Goal: Information Seeking & Learning: Learn about a topic

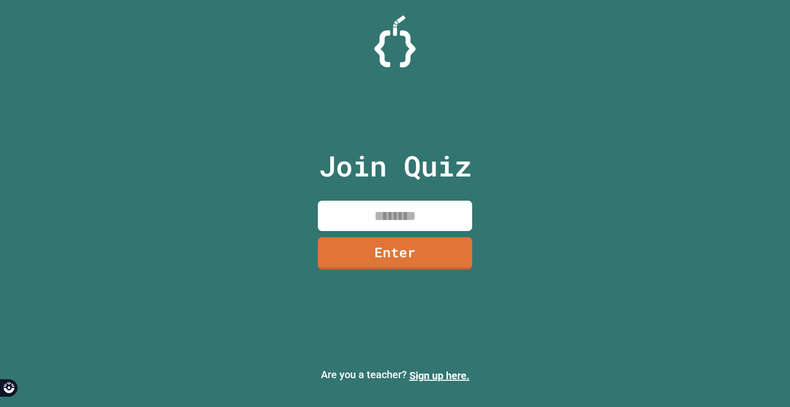
click at [455, 209] on input at bounding box center [395, 216] width 154 height 30
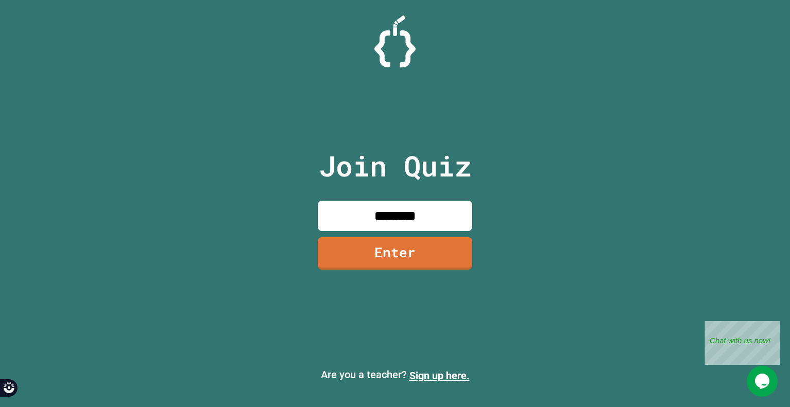
type input "********"
click at [454, 240] on link "Enter" at bounding box center [395, 252] width 141 height 34
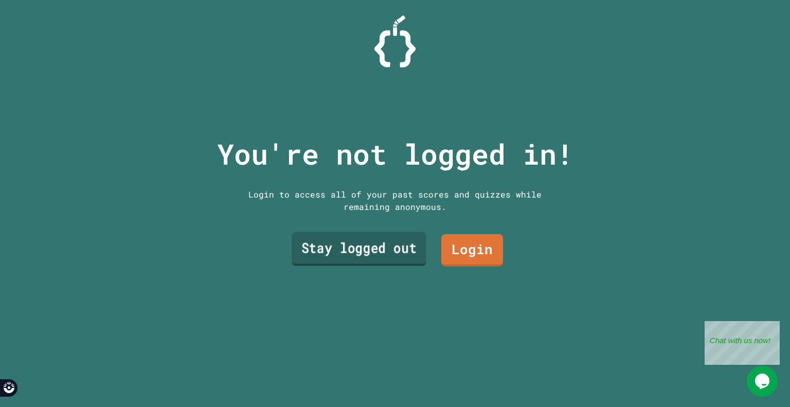
click at [387, 240] on link "Stay logged out" at bounding box center [359, 249] width 134 height 34
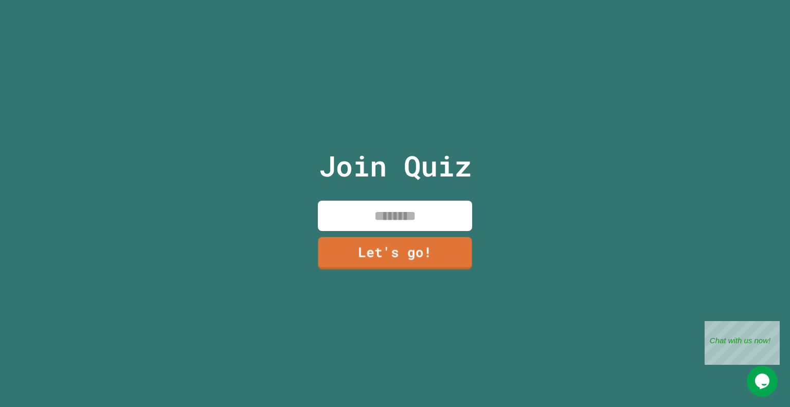
click at [356, 213] on input at bounding box center [395, 216] width 154 height 30
type input "********"
click at [383, 253] on link "Let's go!" at bounding box center [395, 252] width 152 height 34
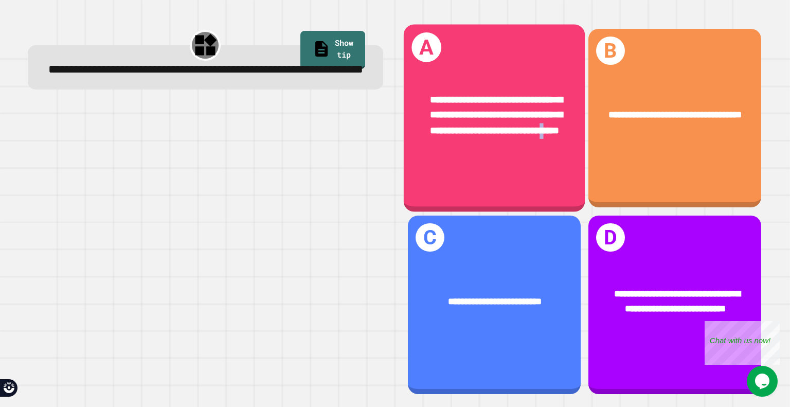
click at [486, 156] on div "**********" at bounding box center [494, 115] width 181 height 85
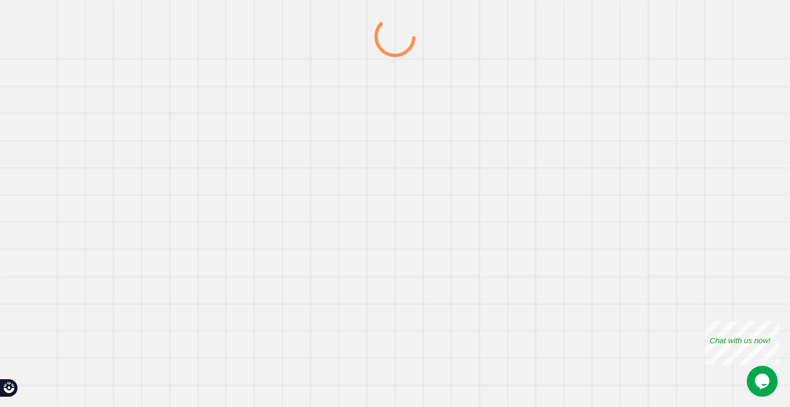
click at [486, 156] on div at bounding box center [395, 211] width 759 height 391
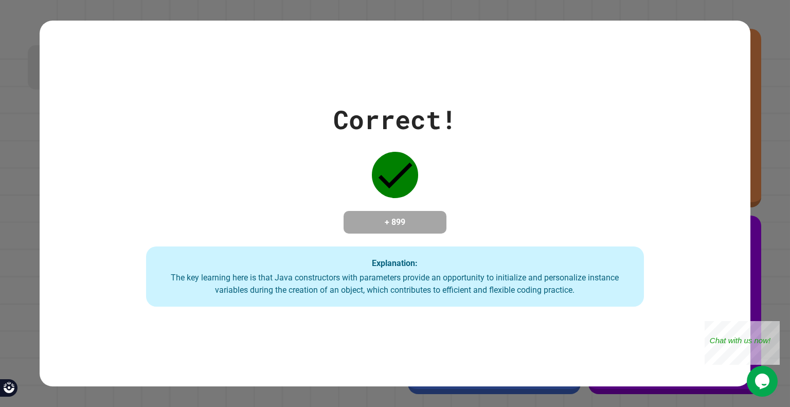
click at [486, 156] on div "Correct! + 899 Explanation: The key learning here is that Java constructors wit…" at bounding box center [395, 203] width 711 height 207
click at [775, 322] on div "Close" at bounding box center [772, 327] width 13 height 13
click at [639, 228] on div "Correct! + 899 Explanation: The key learning here is that Java constructors wit…" at bounding box center [395, 203] width 711 height 207
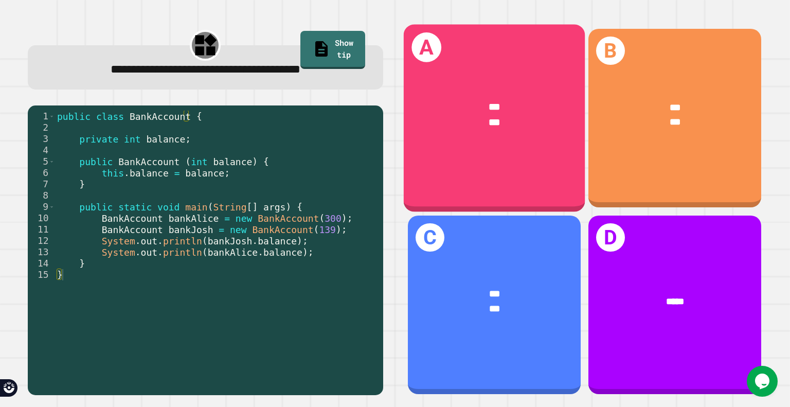
click at [541, 116] on div "***" at bounding box center [494, 122] width 141 height 15
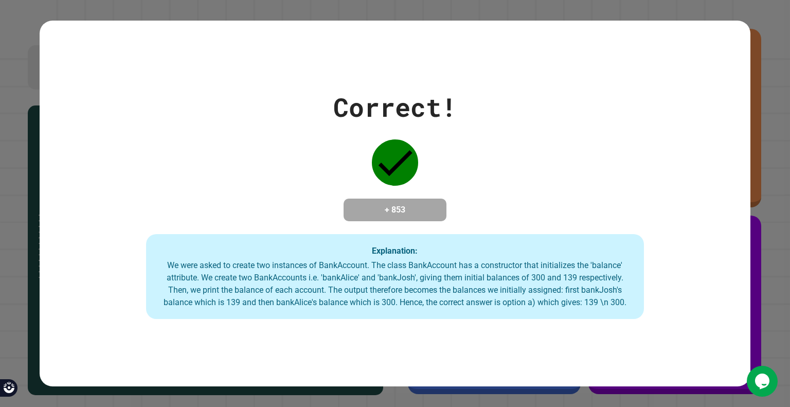
click at [541, 116] on div "Correct! + 853 Explanation: We were asked to create two instances of BankAccoun…" at bounding box center [395, 203] width 711 height 231
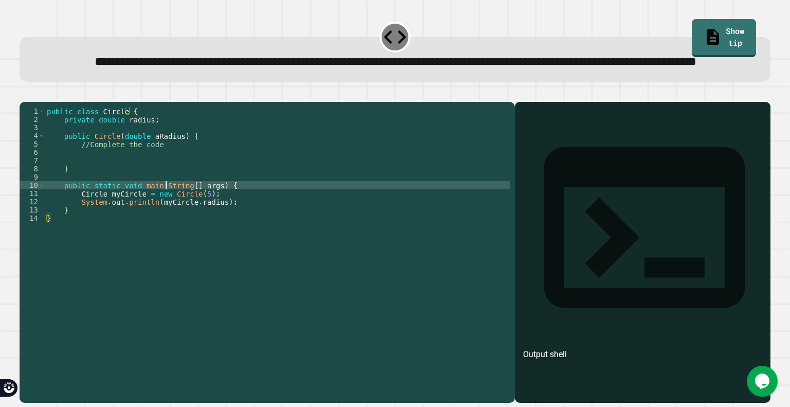
click at [167, 221] on div "public class Circle { private double radius ; public Circle ( double aRadius ) …" at bounding box center [277, 230] width 465 height 247
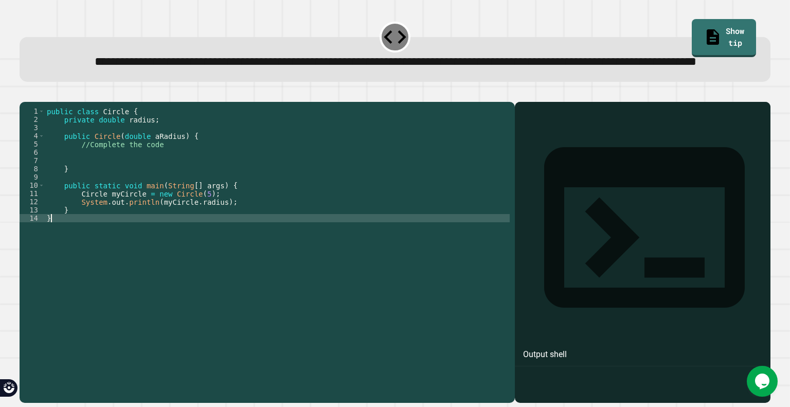
click at [151, 261] on div "public class Circle { private double radius ; public Circle ( double aRadius ) …" at bounding box center [277, 230] width 465 height 247
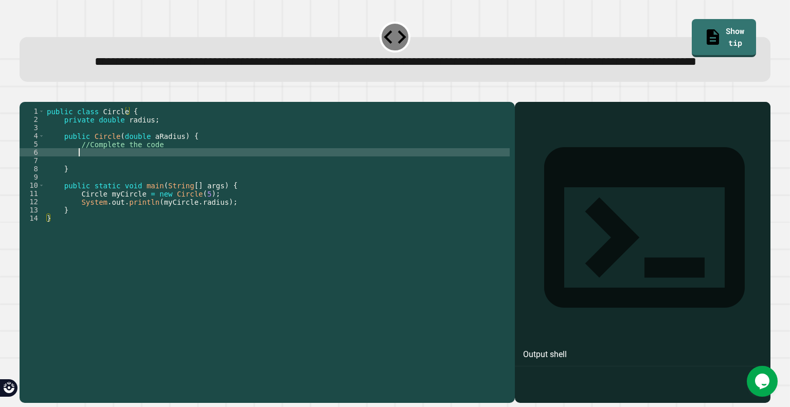
click at [125, 187] on div "public class Circle { private double radius ; public Circle ( double aRadius ) …" at bounding box center [277, 230] width 465 height 247
type textarea "*"
type textarea "**********"
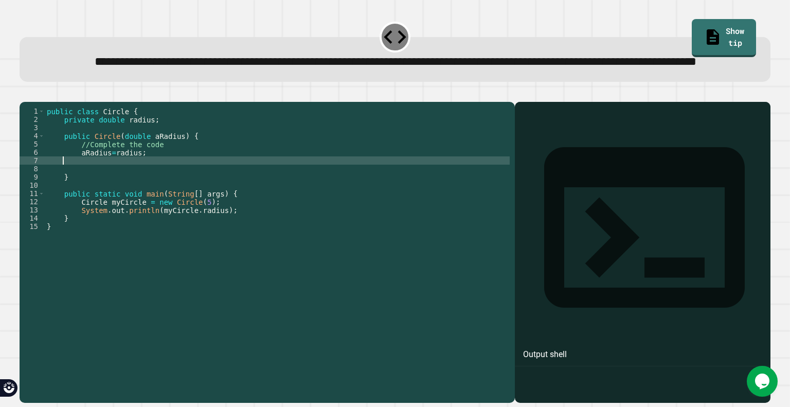
scroll to position [0, 0]
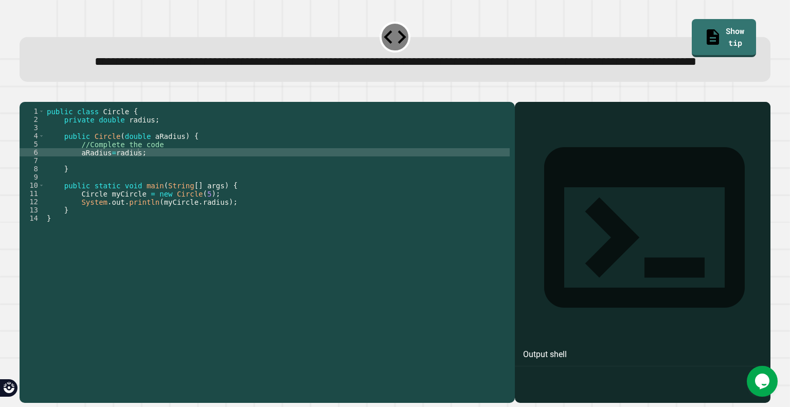
click at [25, 94] on icon "button" at bounding box center [25, 94] width 0 height 0
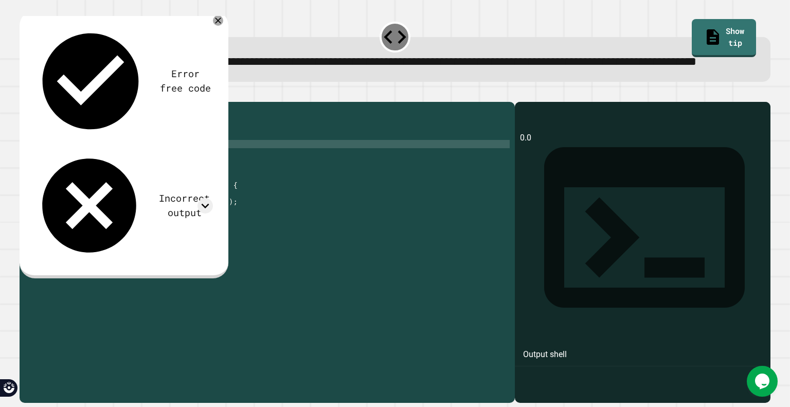
click at [138, 182] on div "public class Circle { private double radius ; public Circle ( double aRadius ) …" at bounding box center [277, 230] width 465 height 247
click at [139, 190] on div "public class Circle { private double radius ; public Circle ( double aRadius ) …" at bounding box center [277, 230] width 465 height 247
drag, startPoint x: 140, startPoint y: 190, endPoint x: 120, endPoint y: 187, distance: 19.8
drag, startPoint x: 120, startPoint y: 187, endPoint x: 81, endPoint y: 186, distance: 39.6
click at [81, 186] on div "public class Circle { private double radius ; public Circle ( double aRadius ) …" at bounding box center [277, 230] width 465 height 247
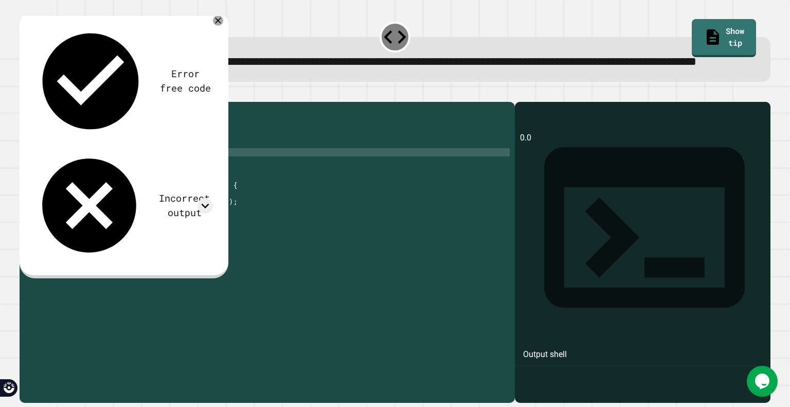
scroll to position [0, 2]
click at [107, 187] on div "public class Circle { private double radius ; public Circle ( double aRadius ) …" at bounding box center [277, 230] width 465 height 247
type textarea "**********"
click at [25, 94] on icon "button" at bounding box center [25, 94] width 0 height 0
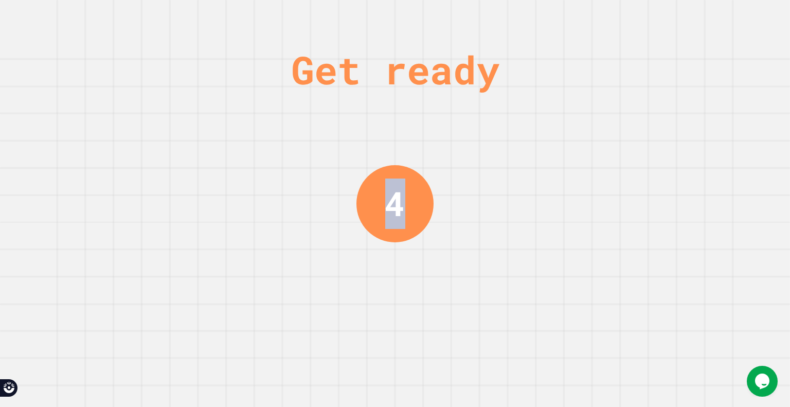
click at [197, 195] on div "Get ready 4" at bounding box center [395, 203] width 790 height 407
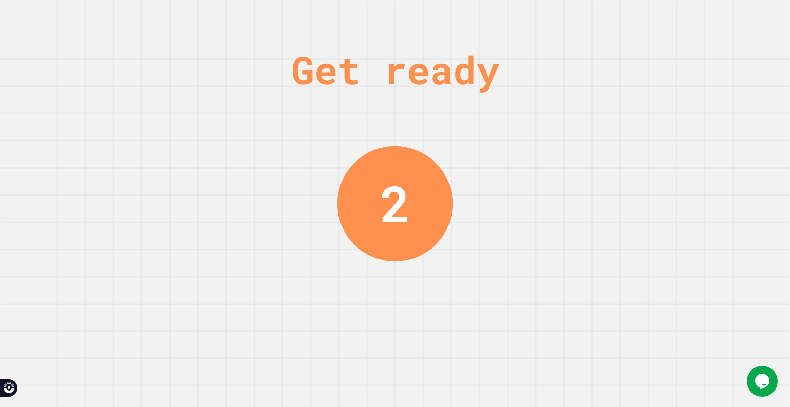
drag, startPoint x: 178, startPoint y: 208, endPoint x: 178, endPoint y: 234, distance: 25.7
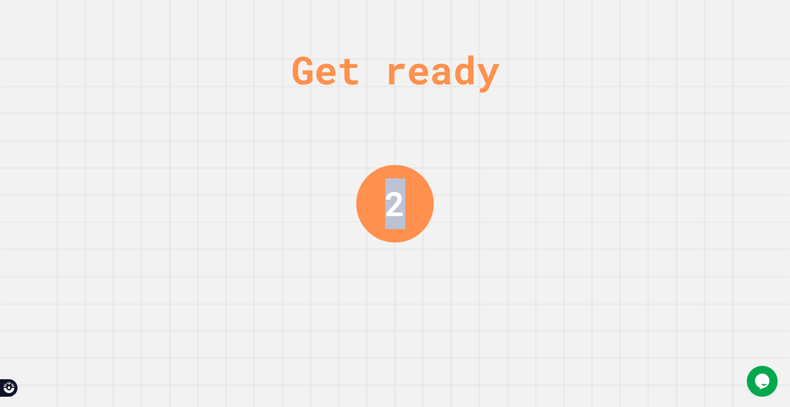
click at [178, 234] on div "Get ready 2" at bounding box center [395, 203] width 790 height 407
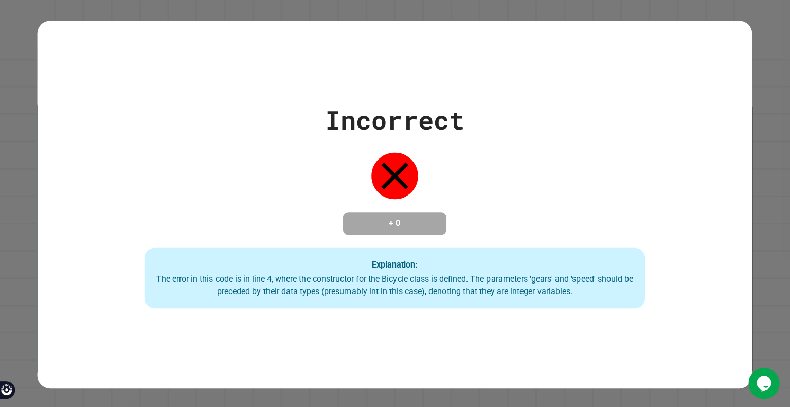
scroll to position [0, 0]
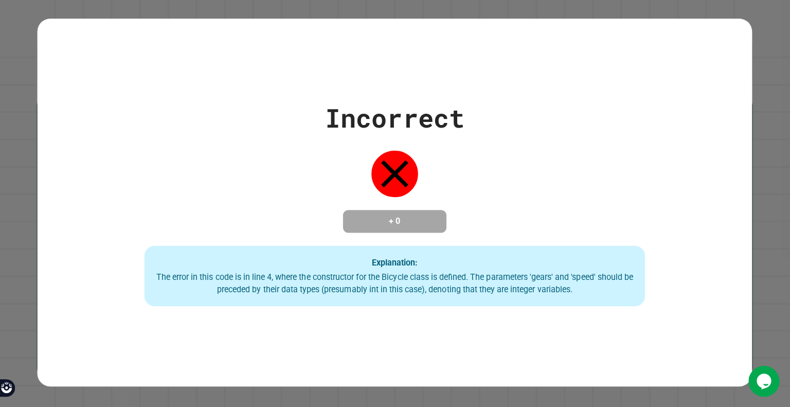
click at [628, 57] on div "Incorrect + 0 Explanation: The error in this code is in line 4, where the const…" at bounding box center [395, 204] width 711 height 366
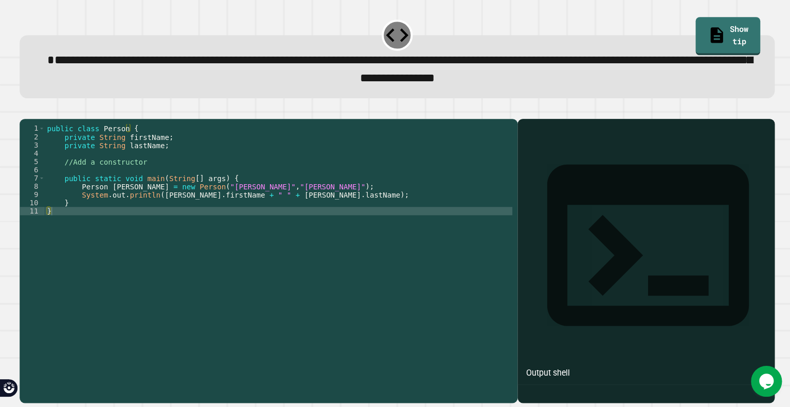
click at [142, 185] on div "public class Person { private String firstName ; private String lastName ; //Ad…" at bounding box center [277, 248] width 465 height 247
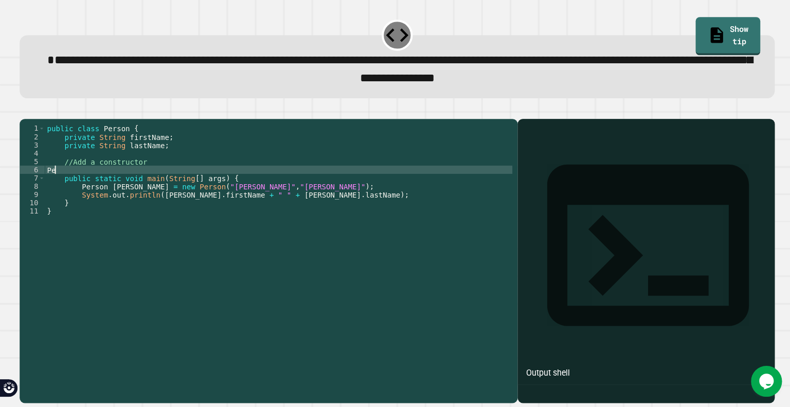
type textarea "*"
click at [261, 201] on div "public class Person { private String firstName ; private String lastName ; //Ad…" at bounding box center [277, 248] width 465 height 247
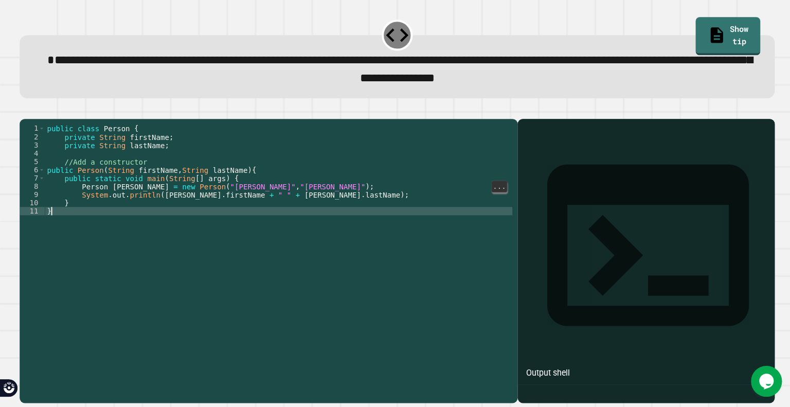
click at [151, 260] on div "public class Person { private String firstName ; private String lastName ; //Ad…" at bounding box center [277, 248] width 465 height 247
type textarea "*"
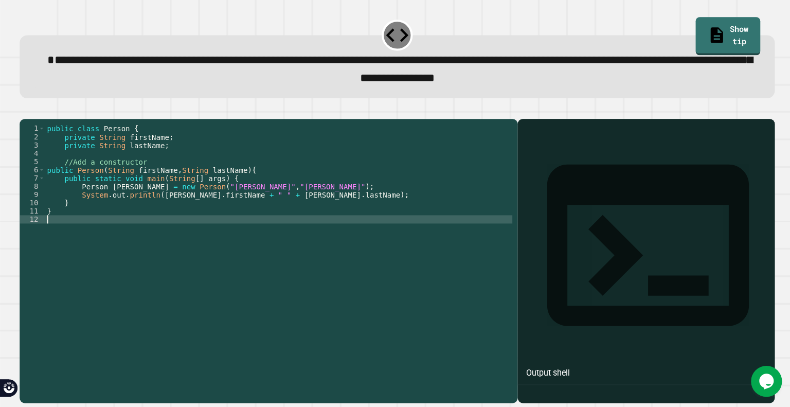
type textarea "*"
click at [251, 187] on div "public class Person { private String firstName ; private String lastName ; //Ad…" at bounding box center [277, 248] width 465 height 247
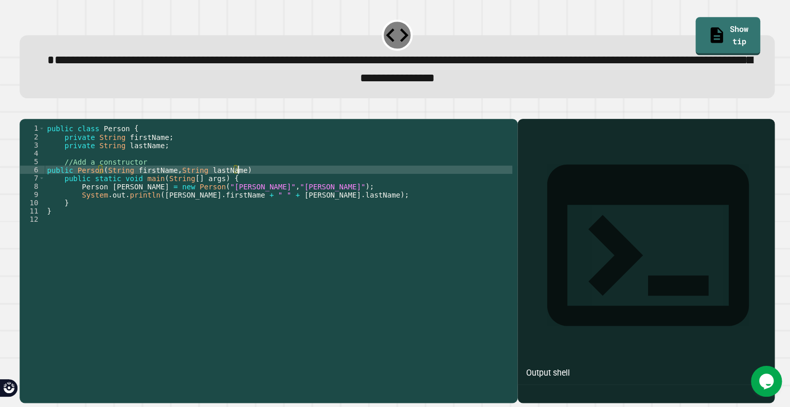
type textarea "**********"
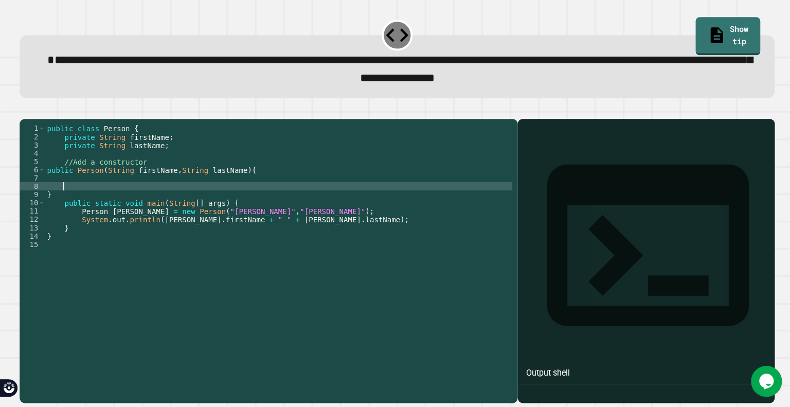
click at [147, 195] on div "public class Person { private String firstName ; private String lastName ; //Ad…" at bounding box center [277, 248] width 465 height 247
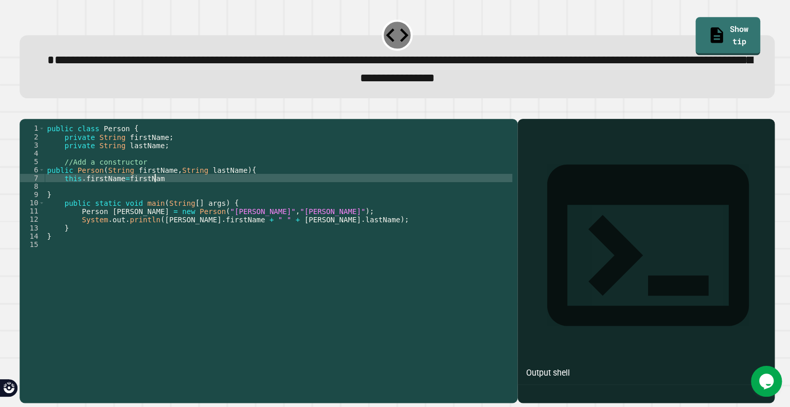
scroll to position [0, 7]
type textarea "**********"
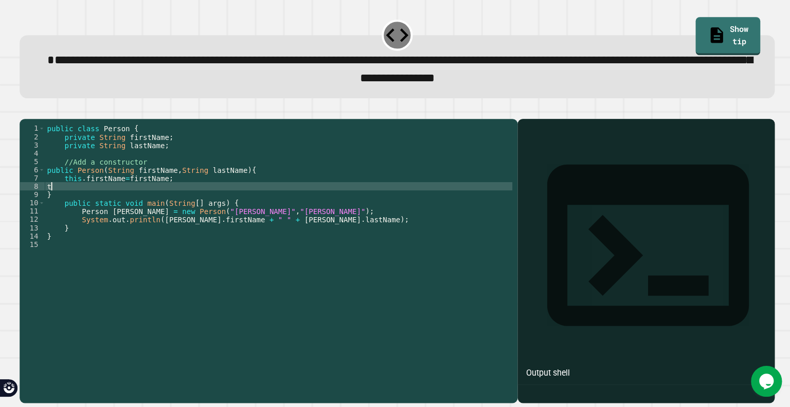
scroll to position [0, 1]
type textarea "*"
type textarea "**********"
click at [25, 112] on icon "button" at bounding box center [25, 112] width 0 height 0
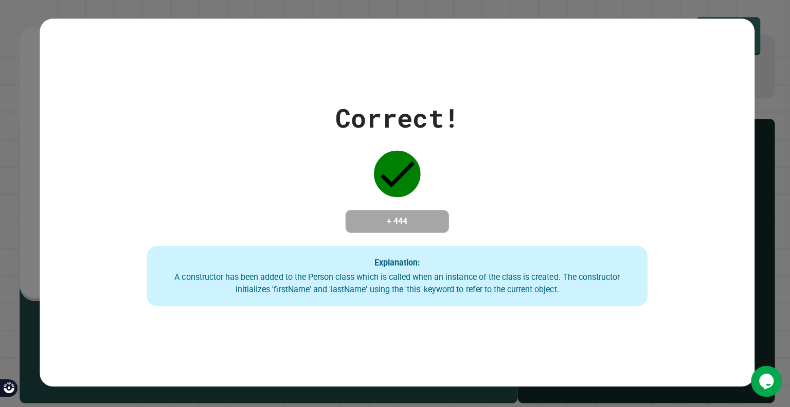
click at [354, 216] on h4 "+ 444" at bounding box center [395, 222] width 82 height 12
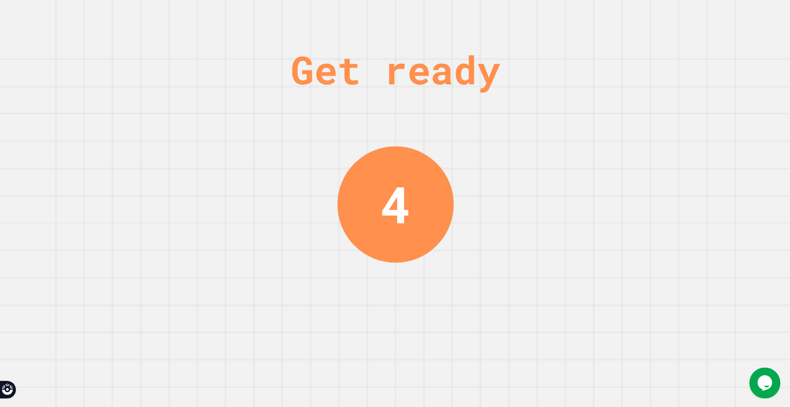
scroll to position [0, 0]
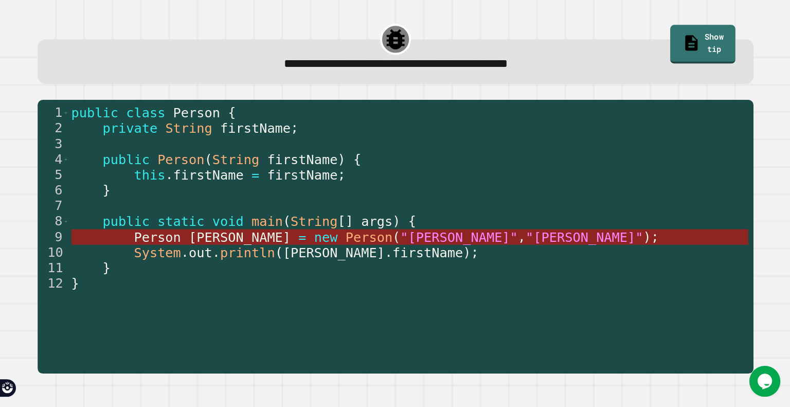
click at [345, 240] on span "Person" at bounding box center [368, 237] width 47 height 15
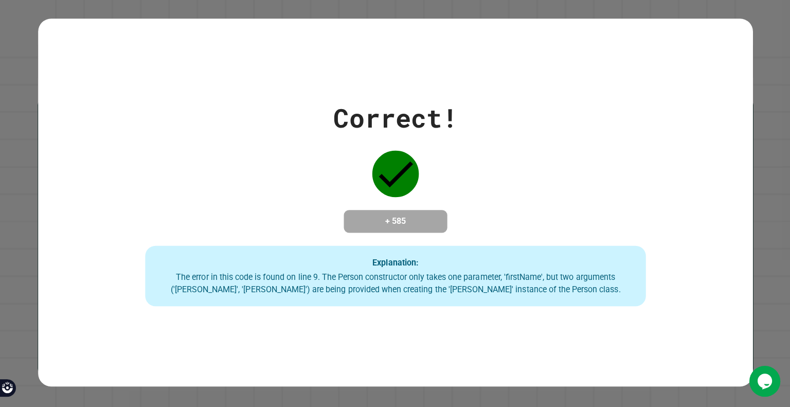
drag, startPoint x: 264, startPoint y: 240, endPoint x: 291, endPoint y: 259, distance: 32.8
click at [291, 259] on div "Correct! + 585 Explanation: The error in this code is found on line 9. The Pers…" at bounding box center [395, 203] width 711 height 207
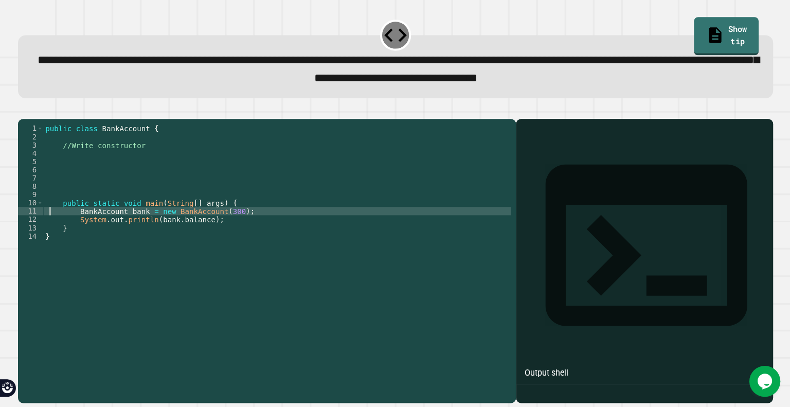
click at [51, 228] on div "public class BankAccount { //Write constructor public static void main ( String…" at bounding box center [277, 248] width 465 height 247
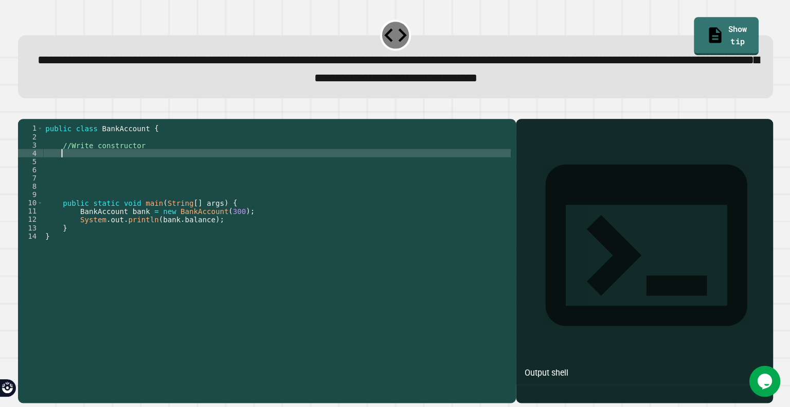
click at [72, 172] on div "public class BankAccount { //Write constructor public static void main ( String…" at bounding box center [277, 248] width 465 height 247
type textarea "*"
drag, startPoint x: 133, startPoint y: 168, endPoint x: 92, endPoint y: 171, distance: 41.3
click at [92, 171] on div "public class BankAccount { //Write constructor public BankAccount ( ) public st…" at bounding box center [277, 248] width 465 height 247
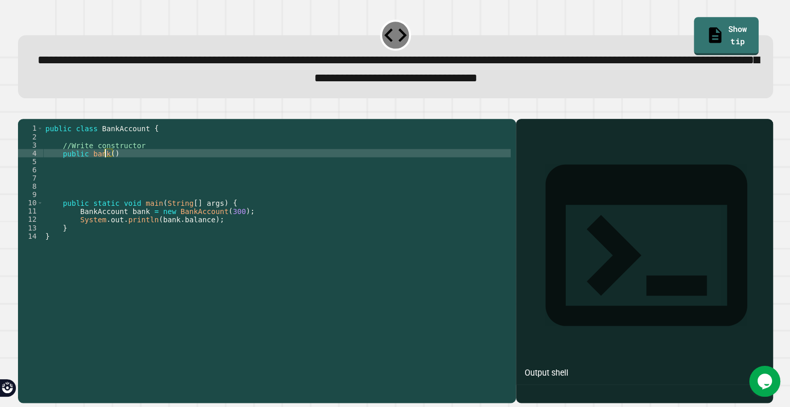
scroll to position [0, 4]
click at [112, 169] on div "public class BankAccount { //Write constructor public bank ( ) public static vo…" at bounding box center [277, 248] width 465 height 247
type textarea "**********"
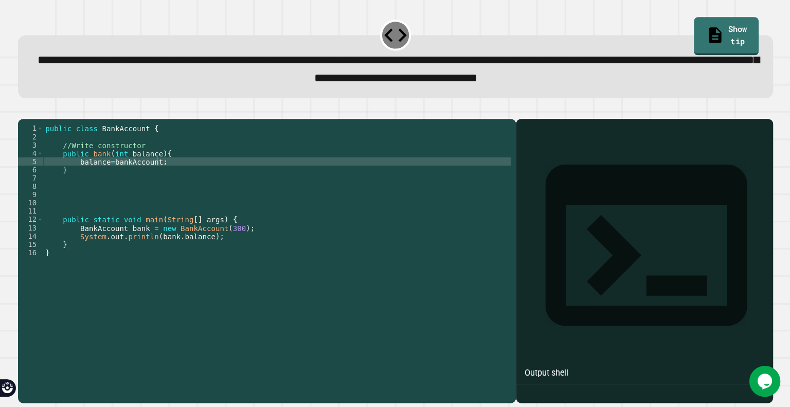
click at [25, 112] on icon "button" at bounding box center [25, 112] width 0 height 0
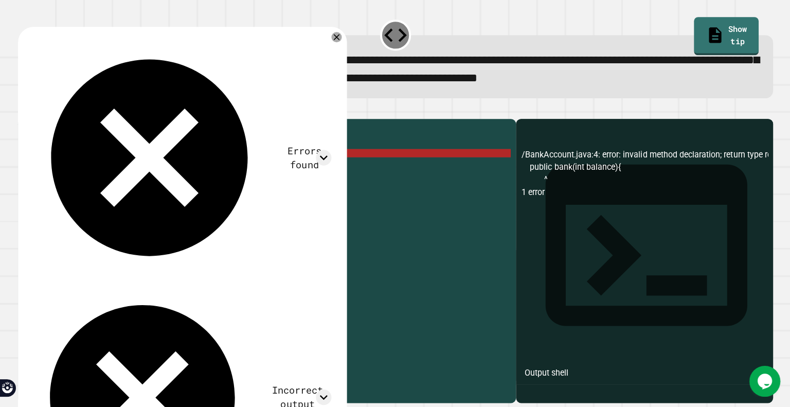
click at [65, 167] on div "public class BankAccount { //Write constructor public bank ( int balance ) { ba…" at bounding box center [277, 248] width 465 height 247
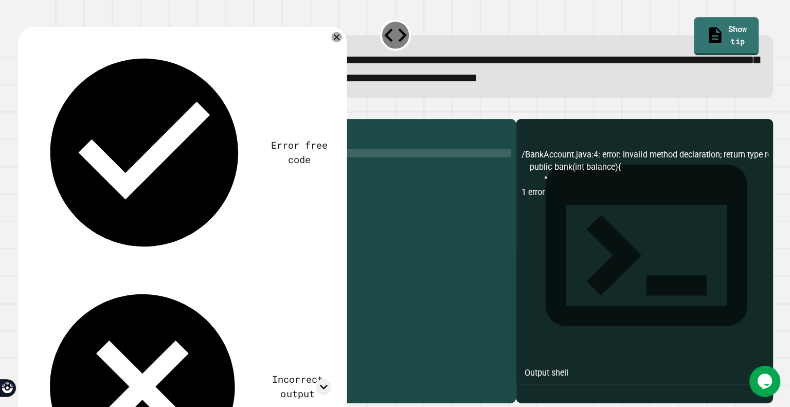
scroll to position [0, 2]
click at [339, 41] on icon at bounding box center [336, 39] width 12 height 12
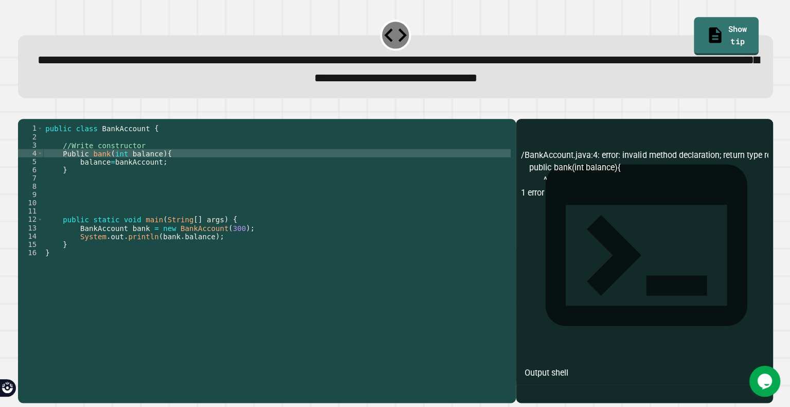
scroll to position [0, 0]
click at [111, 152] on div "public class BankAccount { //Write constructor Public bank ( int balance ) { ba…" at bounding box center [277, 248] width 465 height 247
click at [53, 170] on div "public class BankAccount { //Write constructor Public bank ( int balance ) { ba…" at bounding box center [277, 248] width 465 height 247
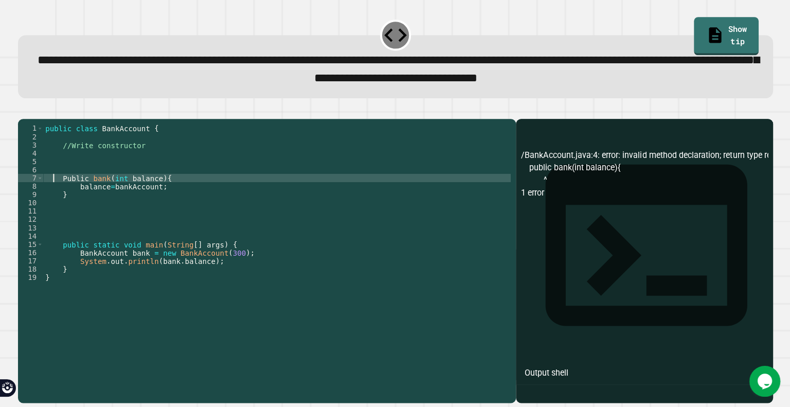
type textarea "**********"
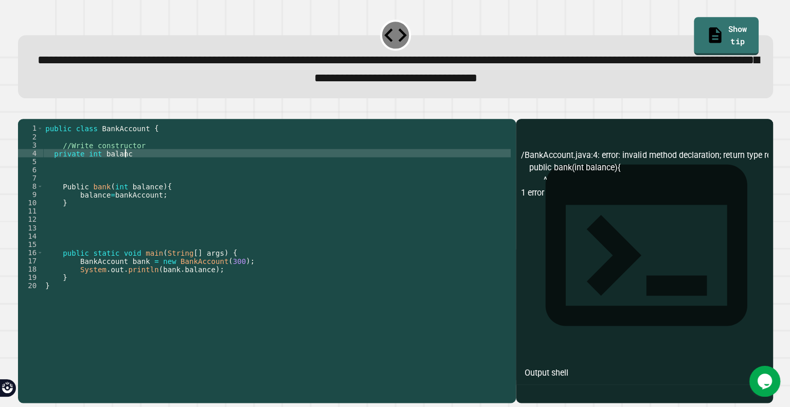
scroll to position [0, 5]
type textarea "**********"
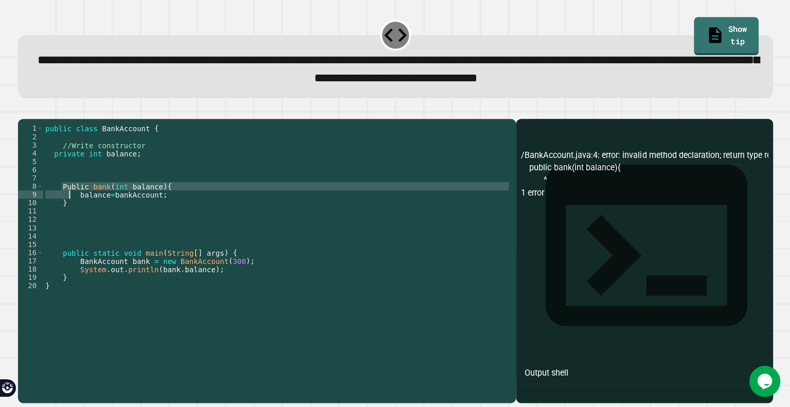
drag, startPoint x: 64, startPoint y: 200, endPoint x: 144, endPoint y: 236, distance: 87.9
click at [144, 236] on div "public class BankAccount { //Write constructor private int balance ; Public ban…" at bounding box center [277, 248] width 465 height 247
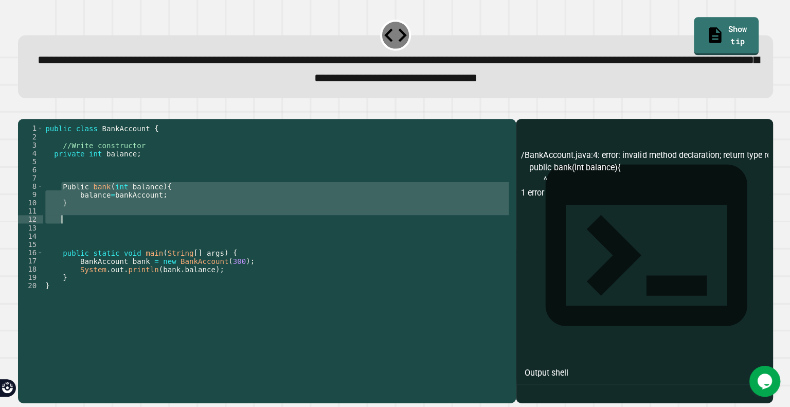
scroll to position [0, 0]
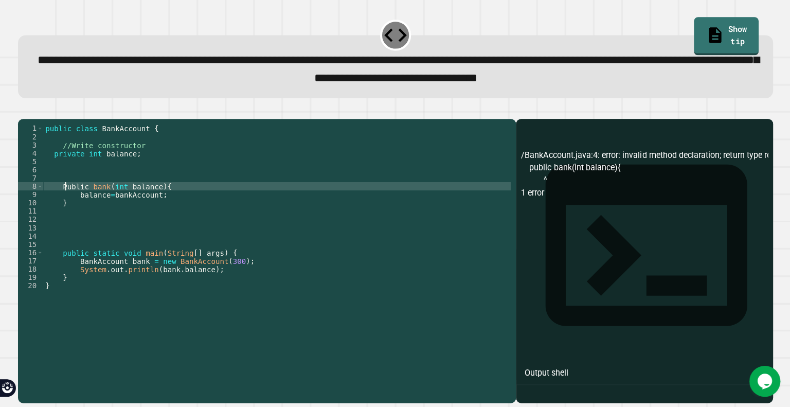
click at [67, 203] on div "public class BankAccount { //Write constructor private int balance ; Public ban…" at bounding box center [277, 248] width 465 height 247
click at [94, 213] on div "public class BankAccount { //Write constructor private int balance ; public ban…" at bounding box center [277, 248] width 465 height 247
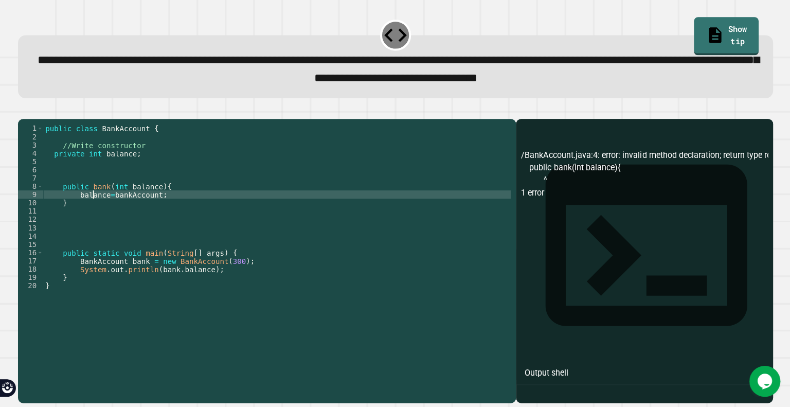
click at [74, 211] on div "public class BankAccount { //Write constructor private int balance ; public ban…" at bounding box center [277, 248] width 465 height 247
click at [25, 112] on icon "button" at bounding box center [25, 112] width 0 height 0
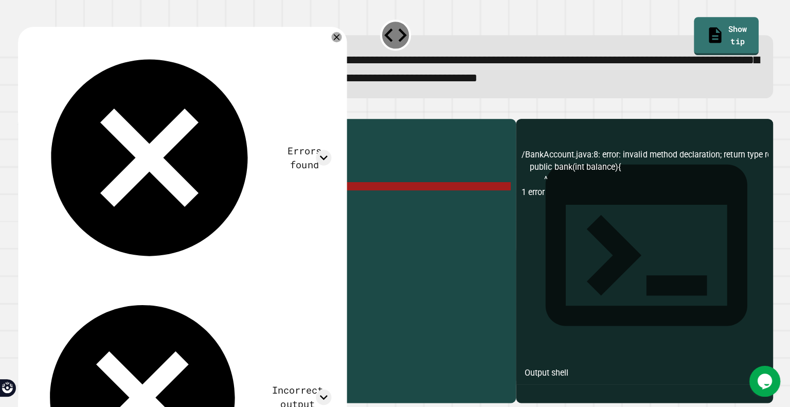
drag, startPoint x: 166, startPoint y: 209, endPoint x: 126, endPoint y: 211, distance: 40.2
click at [126, 211] on div "public class BankAccount { //Write constructor private int balance ; public ban…" at bounding box center [277, 248] width 465 height 247
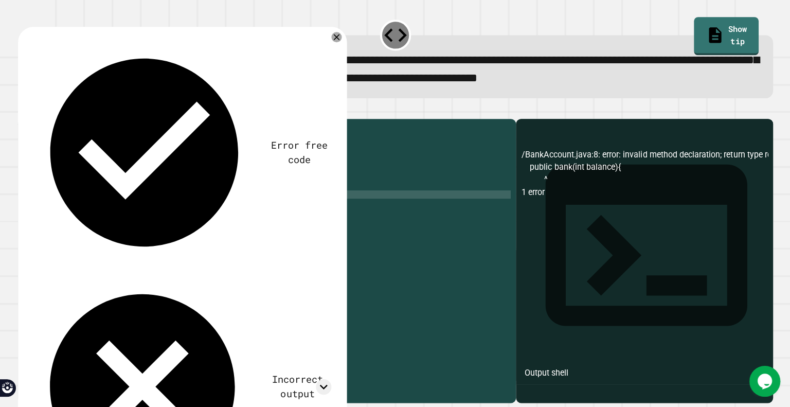
scroll to position [0, 7]
click at [126, 211] on div "public class BankAccount { //Write constructor private int balance ; public ban…" at bounding box center [277, 248] width 465 height 247
click at [152, 231] on div "public class BankAccount { //Write constructor private int balance ; public ban…" at bounding box center [277, 248] width 465 height 247
click at [158, 211] on div "public class BankAccount { //Write constructor private int balance ; public ban…" at bounding box center [277, 248] width 465 height 247
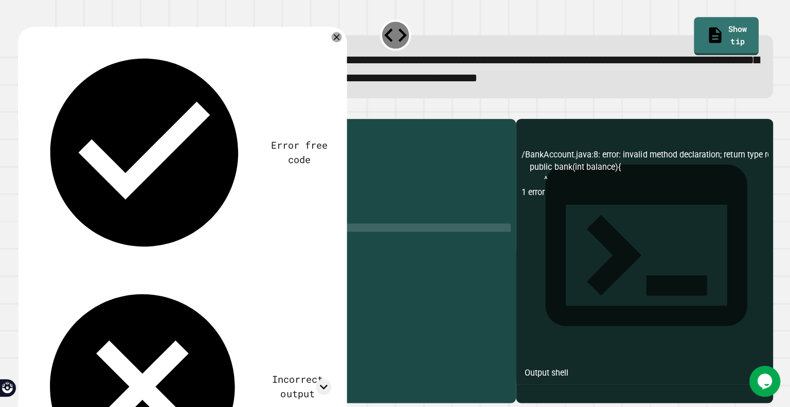
click at [202, 245] on div "public class BankAccount { //Write constructor private int balance ; public ban…" at bounding box center [277, 248] width 465 height 247
click at [136, 170] on div "public class BankAccount { //Write constructor private int balance ; public ban…" at bounding box center [277, 248] width 465 height 247
click at [92, 202] on div "public class BankAccount { //Write constructor private int balance ; public ban…" at bounding box center [277, 248] width 465 height 247
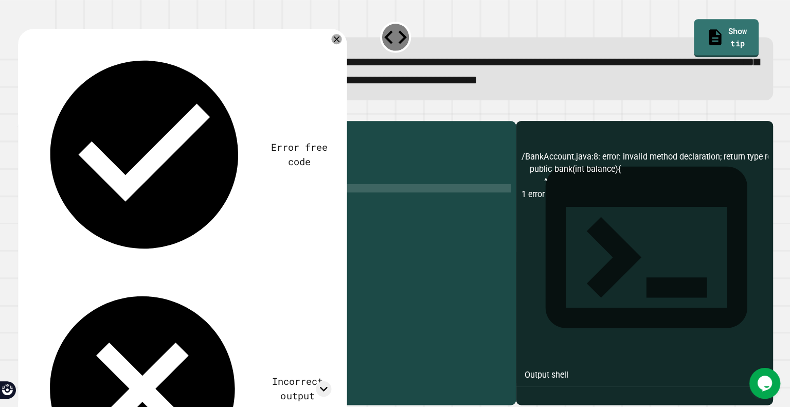
scroll to position [0, 6]
type textarea "**********"
click at [25, 112] on icon "button" at bounding box center [25, 112] width 0 height 0
